Goal: Task Accomplishment & Management: Use online tool/utility

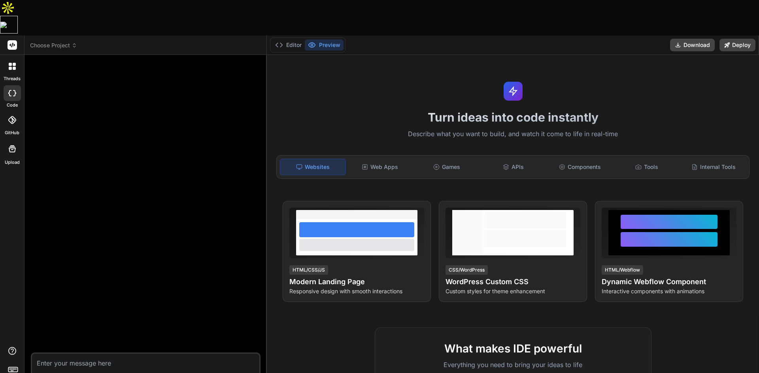
type textarea "x"
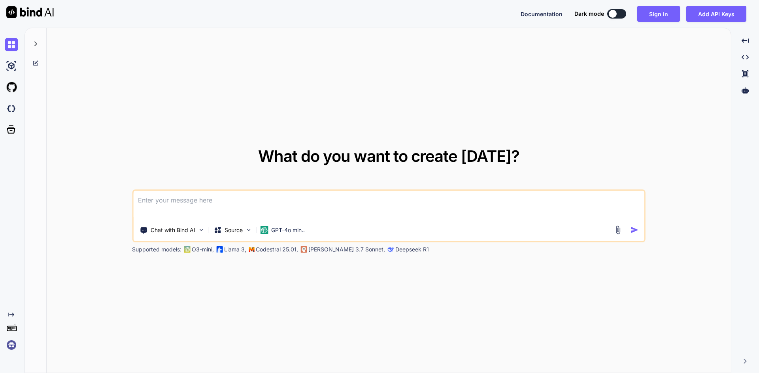
type textarea "x"
click at [649, 14] on button "Sign in" at bounding box center [658, 14] width 43 height 16
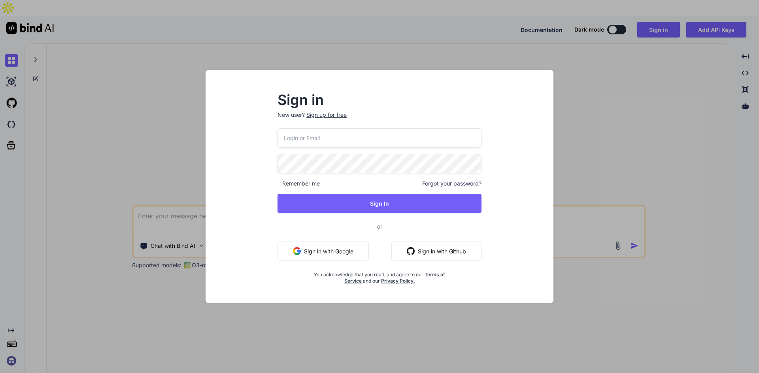
type input "[EMAIL_ADDRESS][DOMAIN_NAME]"
click at [346, 136] on input "[EMAIL_ADDRESS][DOMAIN_NAME]" at bounding box center [379, 137] width 204 height 19
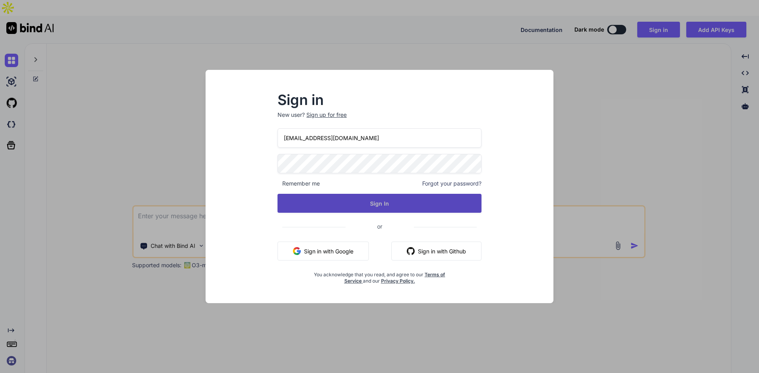
click at [313, 207] on button "Sign In" at bounding box center [379, 203] width 204 height 19
click at [380, 208] on button "Sign In" at bounding box center [379, 203] width 204 height 19
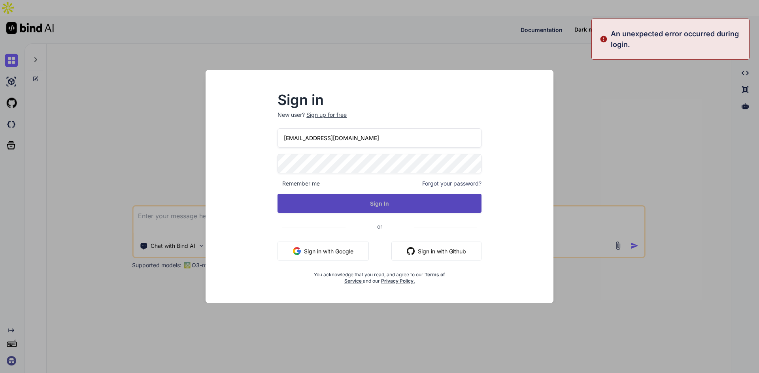
click at [375, 204] on button "Sign In" at bounding box center [379, 203] width 204 height 19
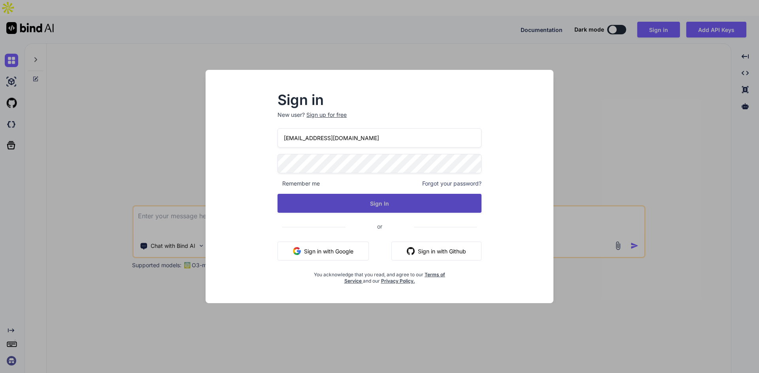
click at [375, 204] on button "Sign In" at bounding box center [379, 203] width 204 height 19
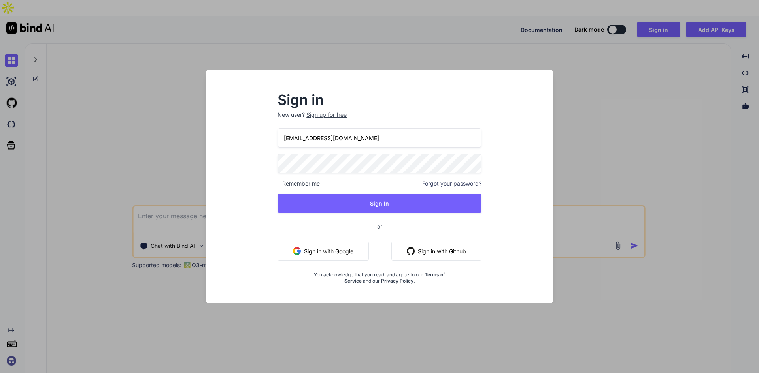
click at [335, 201] on button "Sign In" at bounding box center [379, 203] width 204 height 19
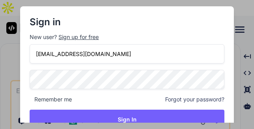
type textarea "x"
